Goal: Find specific page/section: Find specific page/section

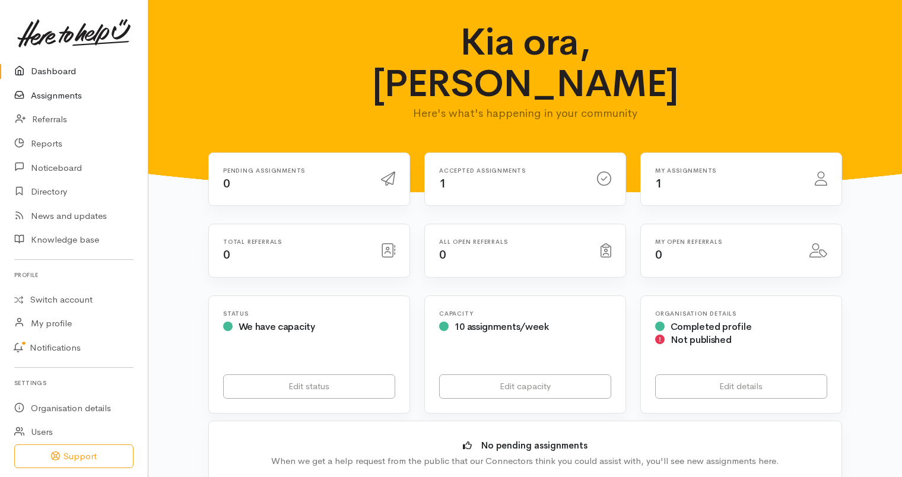
click at [55, 98] on link "Assignments" at bounding box center [74, 96] width 148 height 24
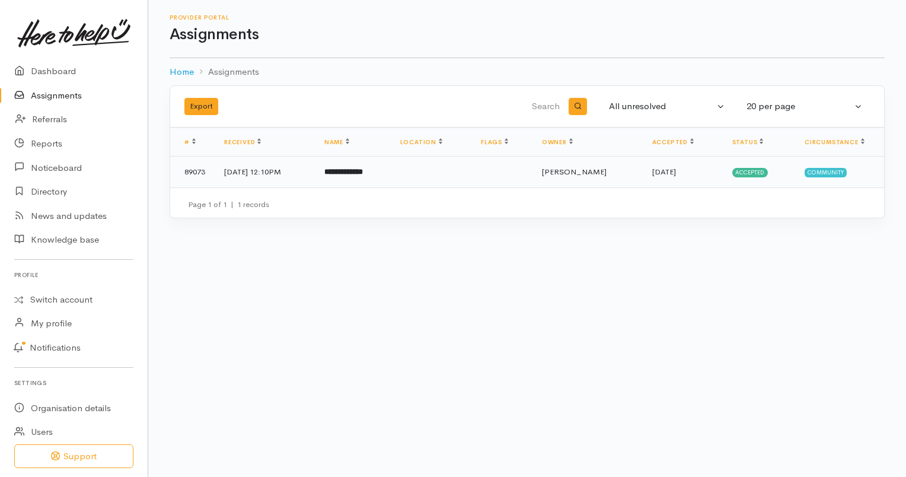
click at [363, 171] on b "**********" at bounding box center [343, 172] width 39 height 8
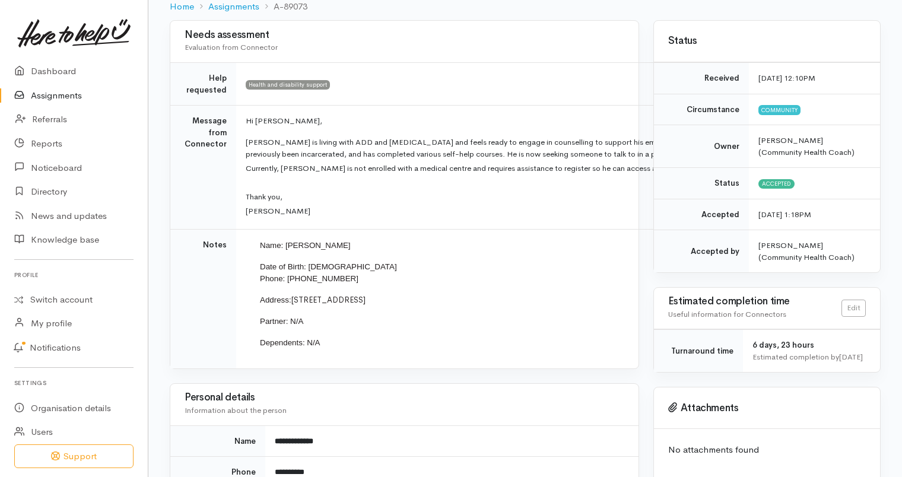
scroll to position [113, 0]
